Goal: Task Accomplishment & Management: Use online tool/utility

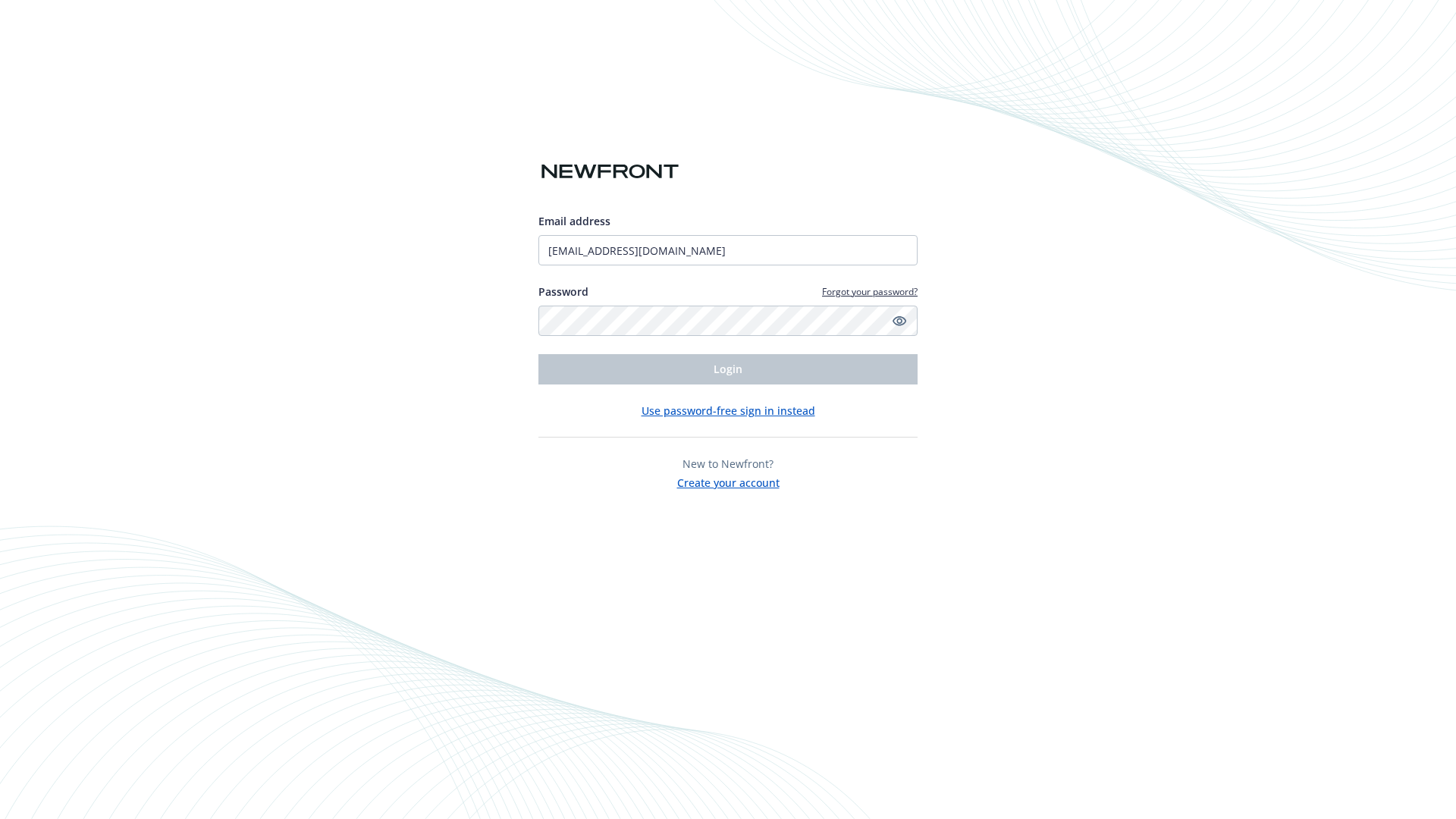
type input "[EMAIL_ADDRESS][DOMAIN_NAME]"
click at [728, 370] on span "Login" at bounding box center [728, 369] width 29 height 15
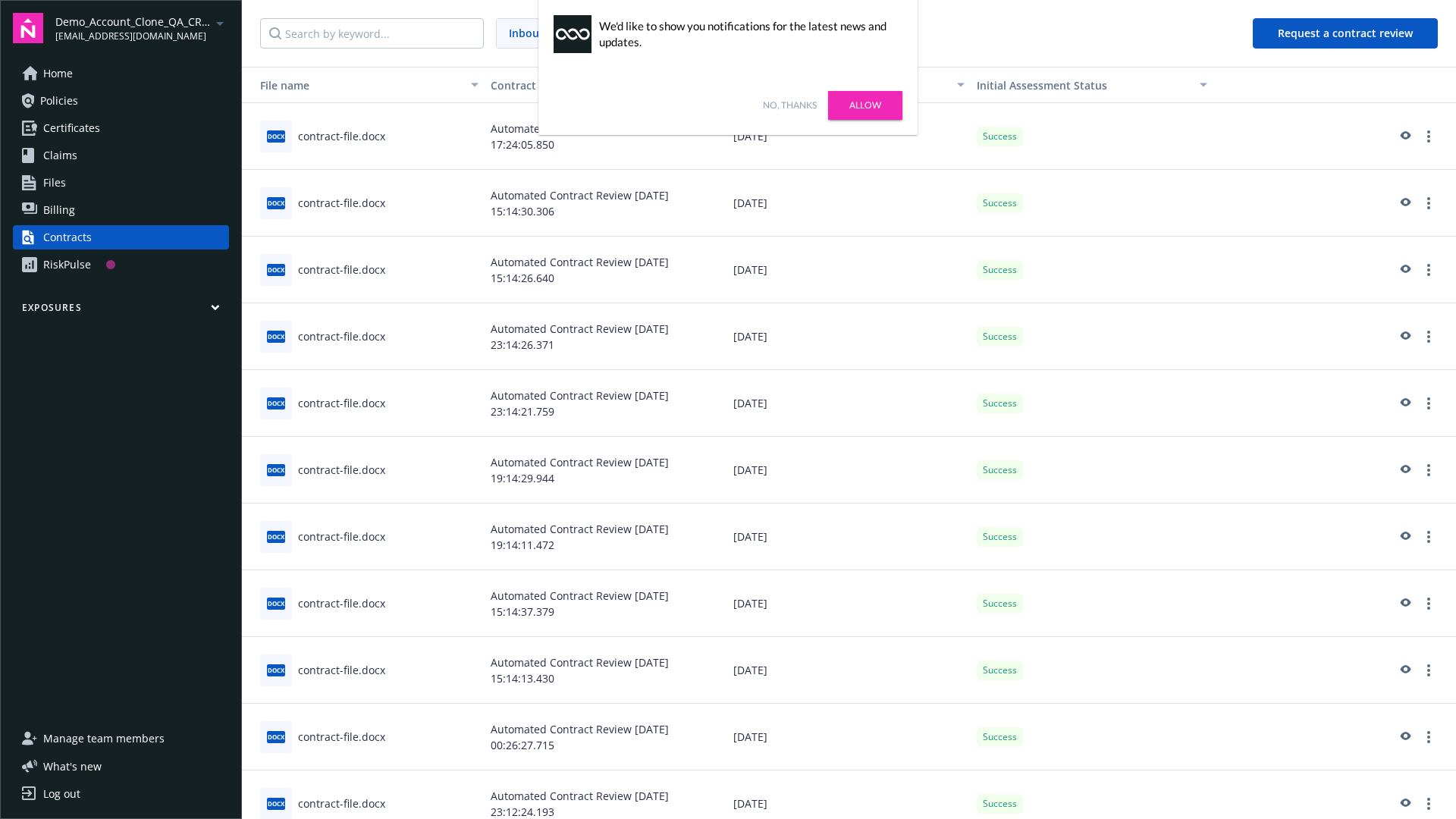
click at [789, 105] on link "No, thanks" at bounding box center [790, 105] width 54 height 14
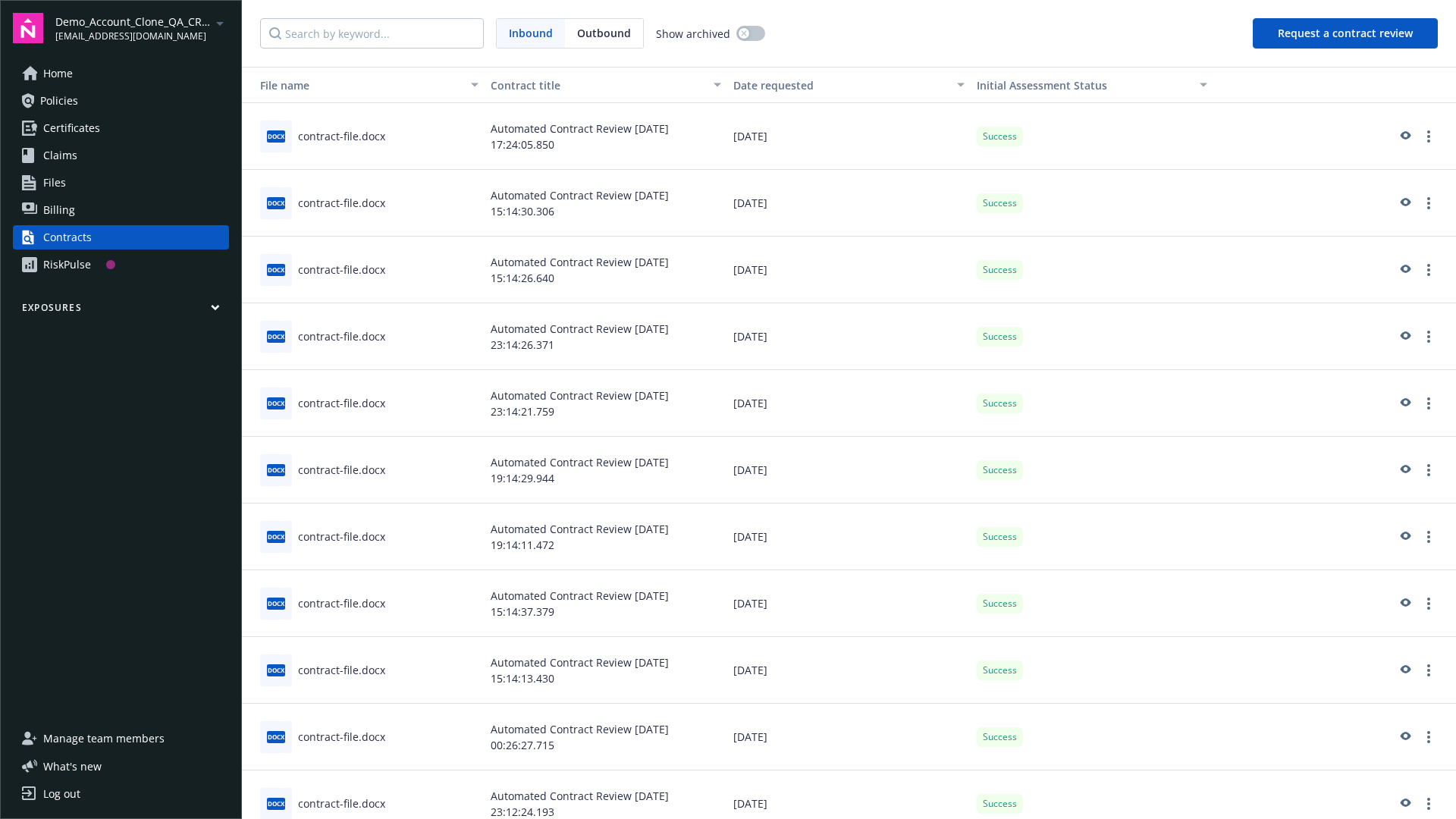
click at [1346, 33] on button "Request a contract review" at bounding box center [1346, 33] width 185 height 30
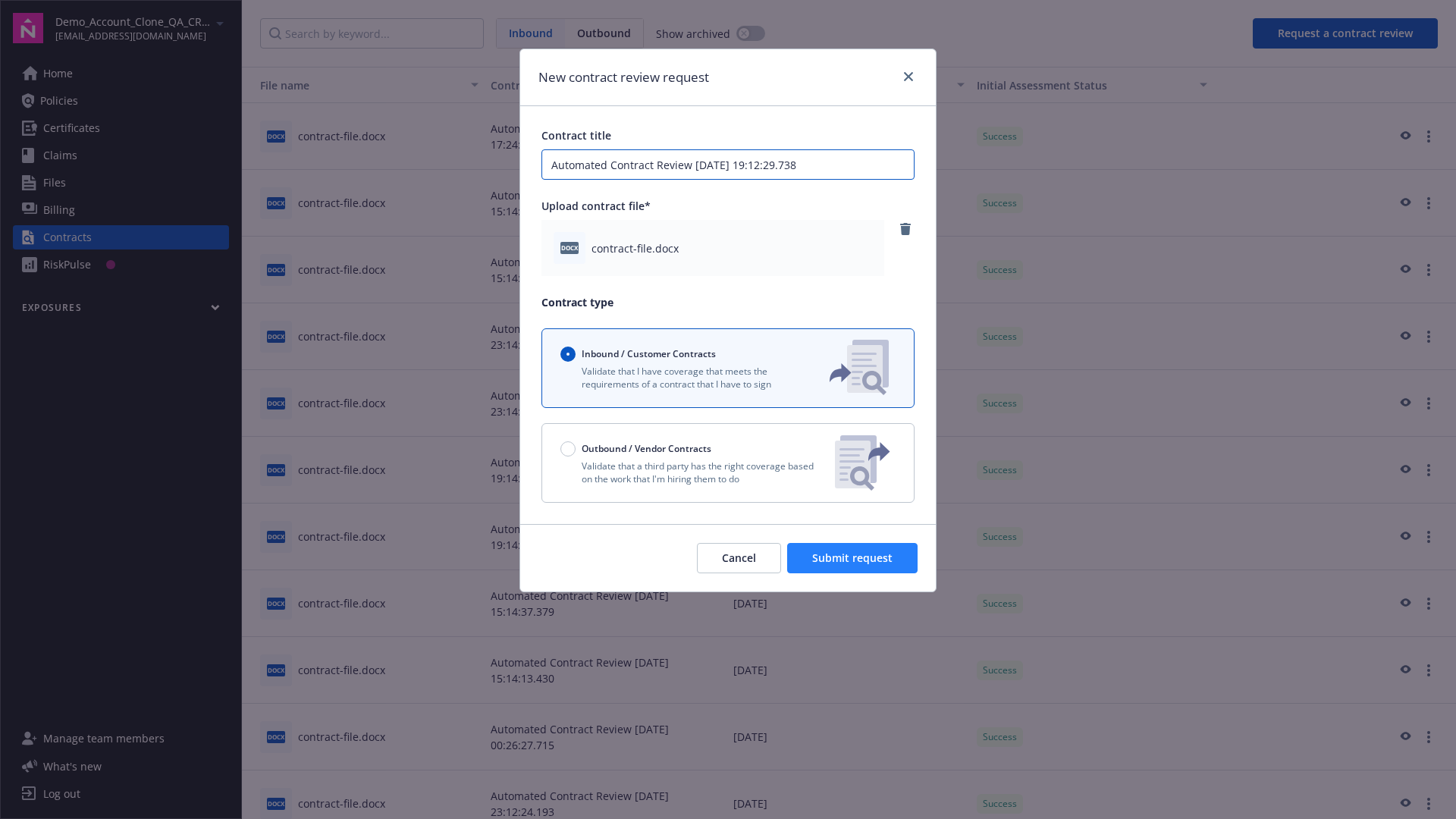
type input "Automated Contract Review [DATE] 19:12:29.738"
click at [854, 558] on span "Submit request" at bounding box center [853, 557] width 80 height 15
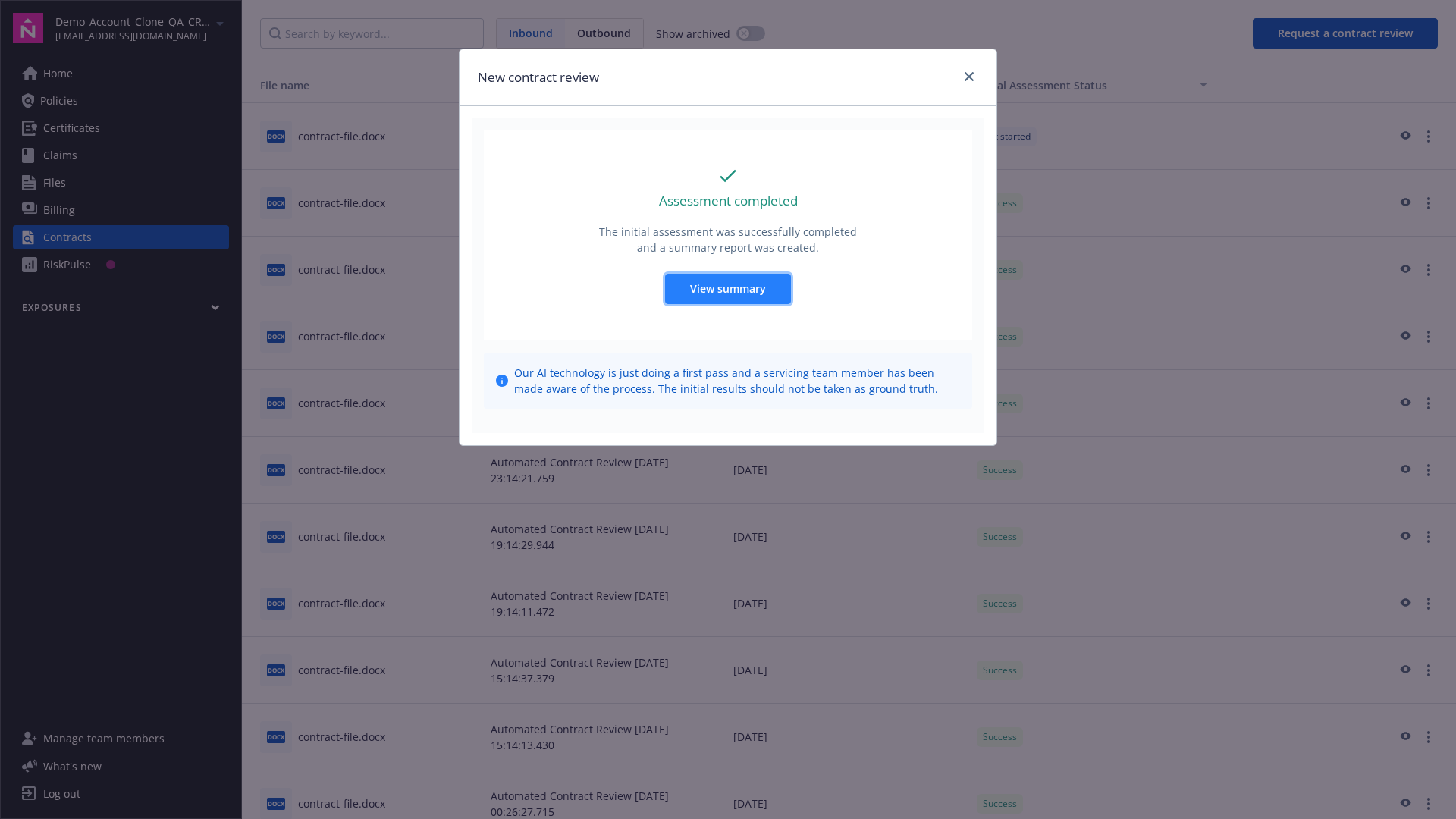
click at [728, 289] on span "View summary" at bounding box center [728, 289] width 76 height 15
